Goal: Find specific page/section: Find specific page/section

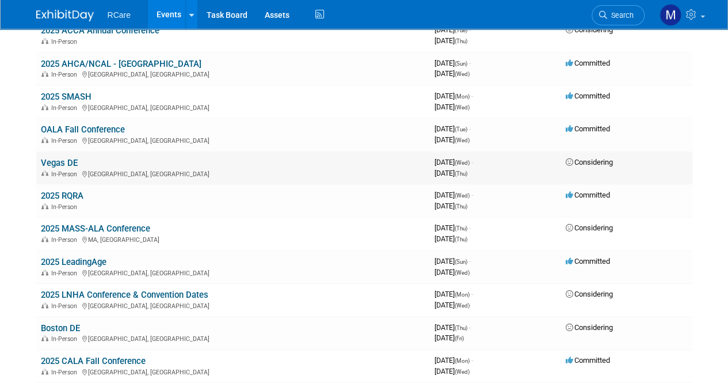
scroll to position [345, 0]
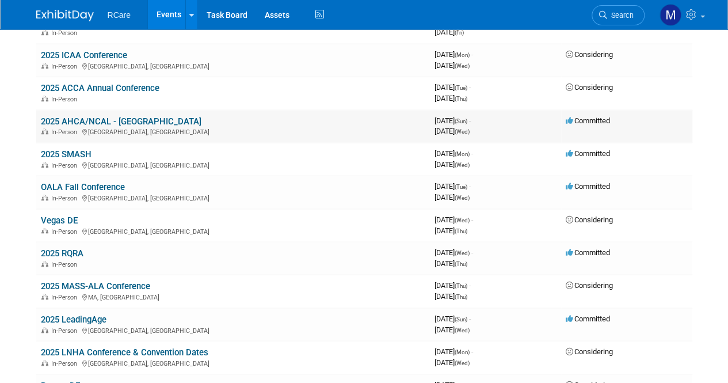
click at [98, 117] on link "2025 AHCA/NCAL - [GEOGRAPHIC_DATA]" at bounding box center [121, 121] width 160 height 10
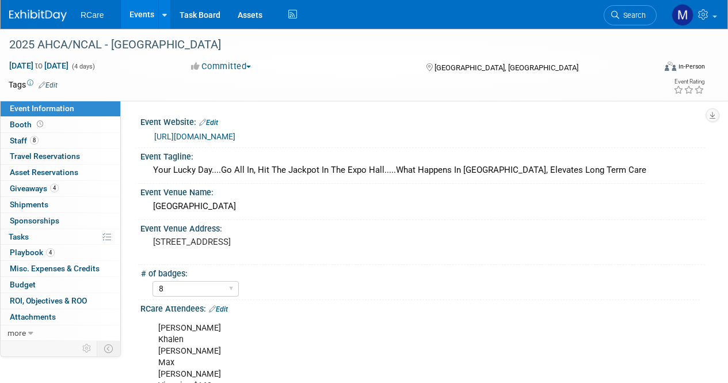
select select "8"
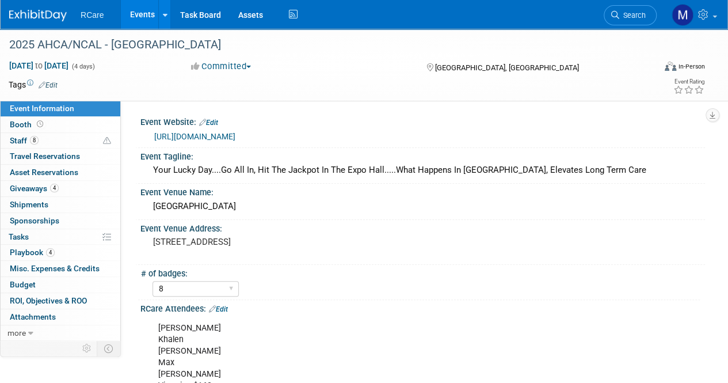
drag, startPoint x: 269, startPoint y: 135, endPoint x: 151, endPoint y: 140, distance: 118.6
click at [151, 140] on div "[URL][DOMAIN_NAME]" at bounding box center [422, 135] width 547 height 16
copy link "https://ds25.eventscribe.net/"
